Goal: Transaction & Acquisition: Purchase product/service

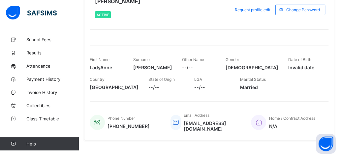
scroll to position [52, 0]
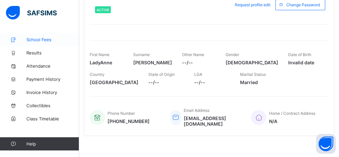
click at [37, 39] on span "School Fees" at bounding box center [52, 39] width 53 height 5
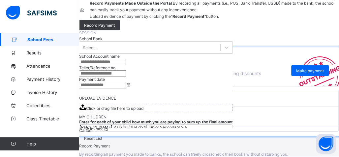
scroll to position [144, 0]
click at [109, 126] on span "View invoice" at bounding box center [94, 128] width 29 height 5
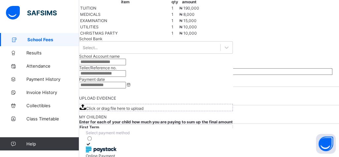
scroll to position [311, 0]
click at [270, 141] on div at bounding box center [209, 143] width 247 height 5
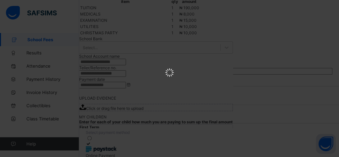
scroll to position [0, 0]
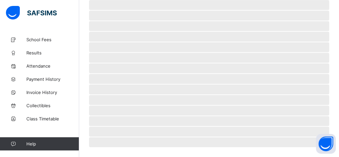
scroll to position [199, 0]
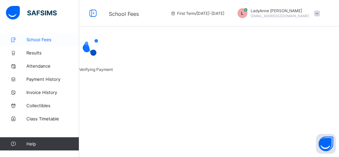
click at [42, 39] on span "School Fees" at bounding box center [52, 39] width 53 height 5
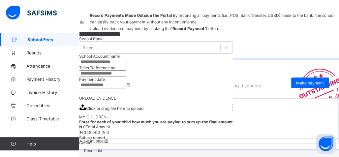
scroll to position [78, 0]
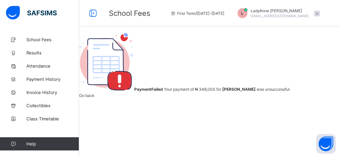
click at [95, 98] on span "Go back" at bounding box center [87, 95] width 16 height 5
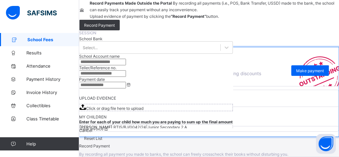
scroll to position [144, 0]
click at [109, 126] on span "View invoice" at bounding box center [94, 128] width 29 height 5
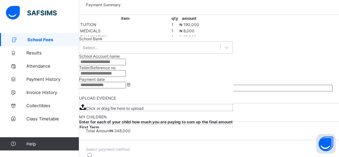
scroll to position [311, 0]
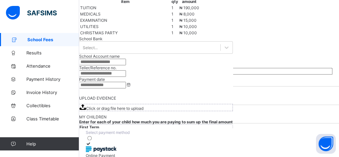
click at [91, 141] on icon at bounding box center [89, 143] width 6 height 5
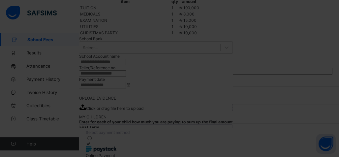
scroll to position [78, 0]
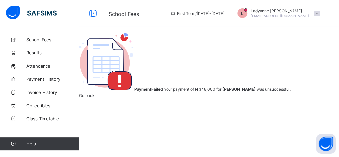
scroll to position [83, 0]
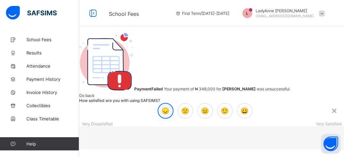
click at [162, 107] on span "😞" at bounding box center [166, 111] width 8 height 8
click at [176, 133] on div "Submit" at bounding box center [212, 135] width 252 height 5
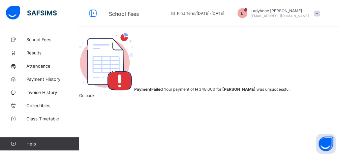
click at [95, 98] on span "Go back" at bounding box center [87, 95] width 16 height 5
